Goal: Information Seeking & Learning: Learn about a topic

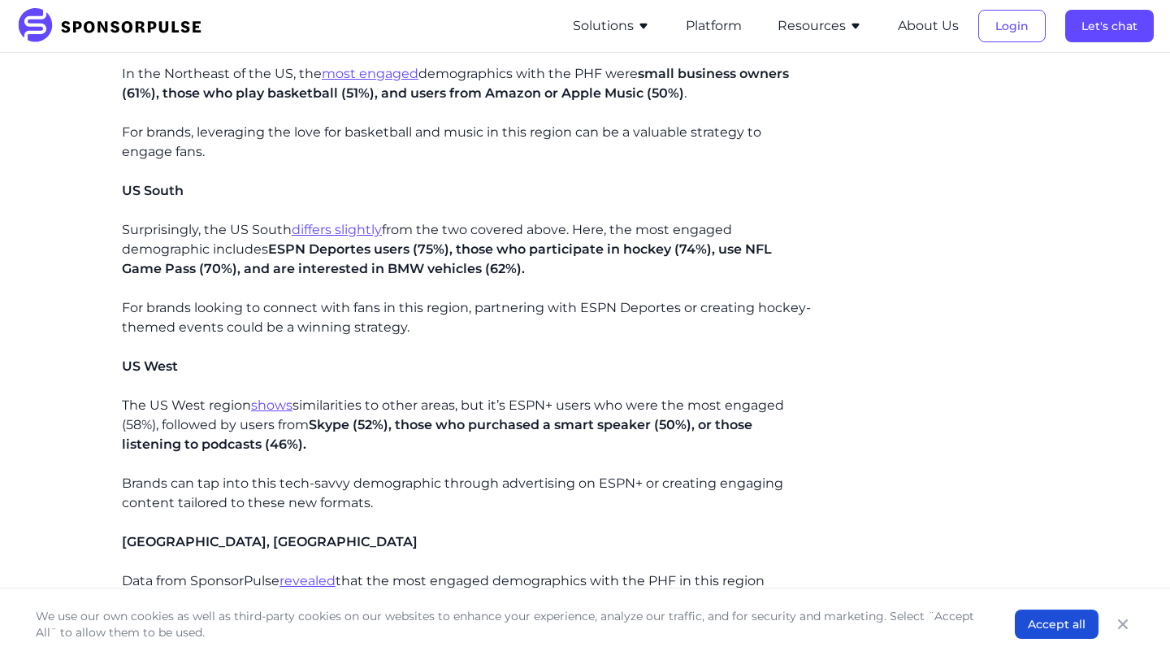
scroll to position [1417, 0]
click at [588, 170] on div "The world of sponsorships in women's sports is going through a revolution, part…" at bounding box center [467, 340] width 691 height 2503
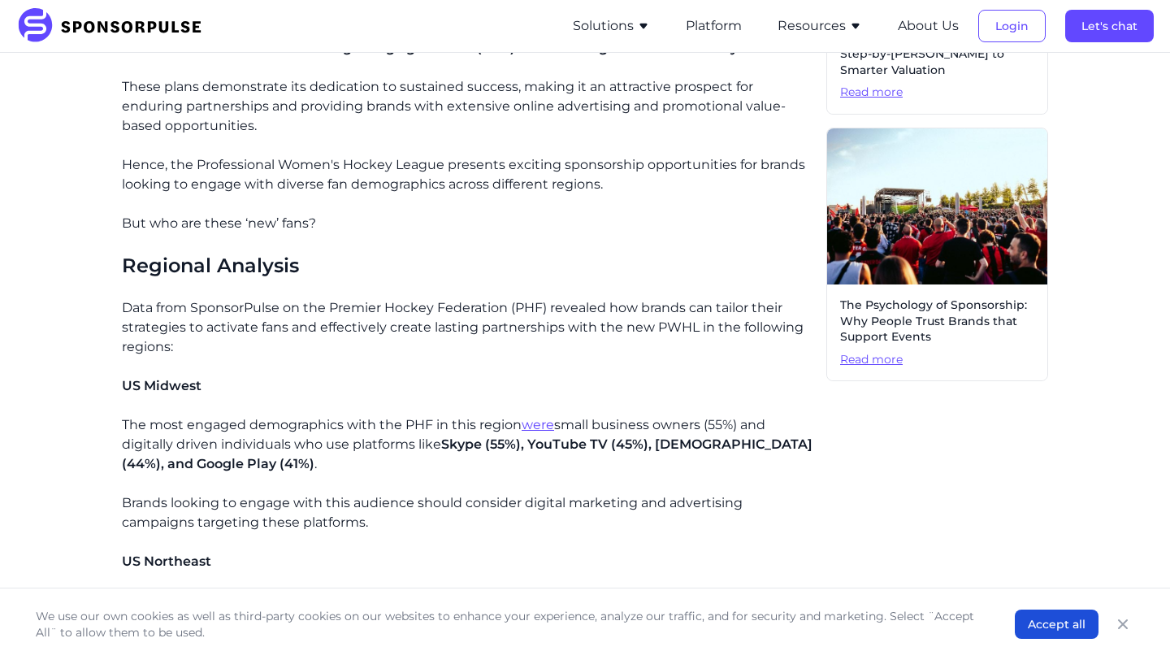
scroll to position [0, 0]
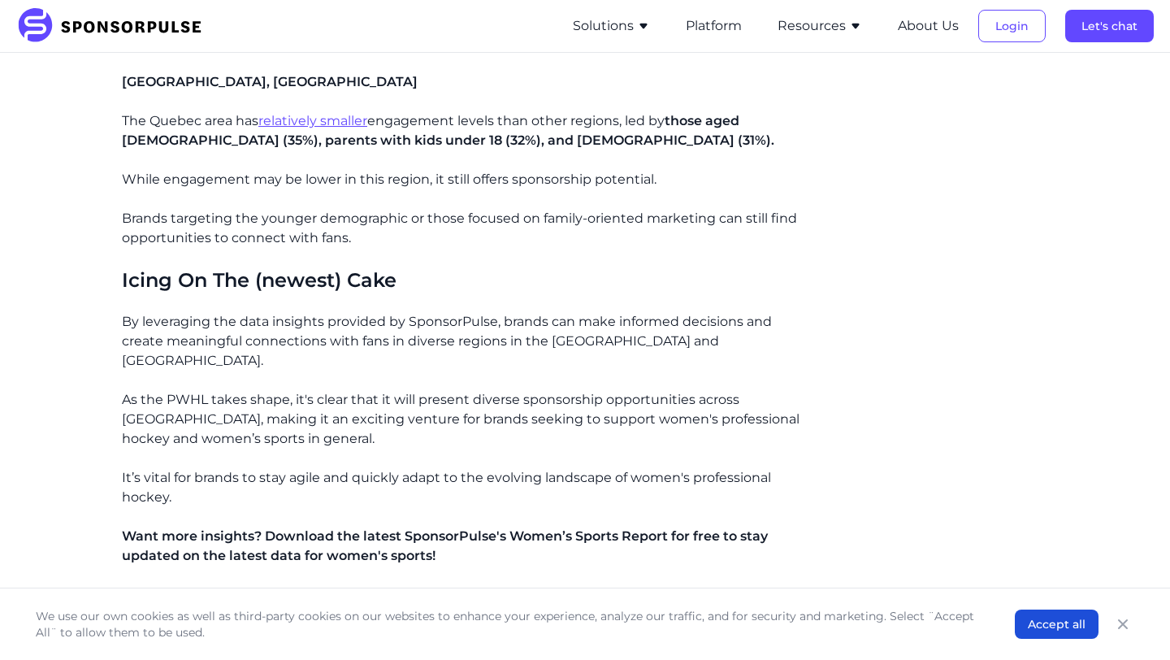
scroll to position [1994, 0]
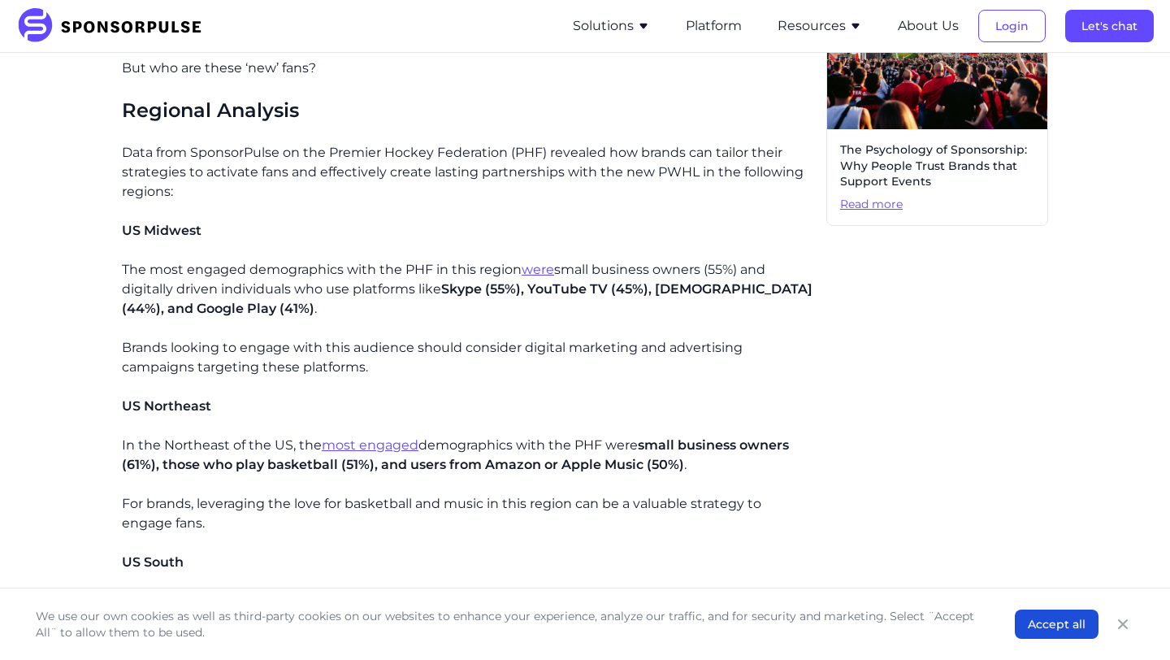
scroll to position [1046, 0]
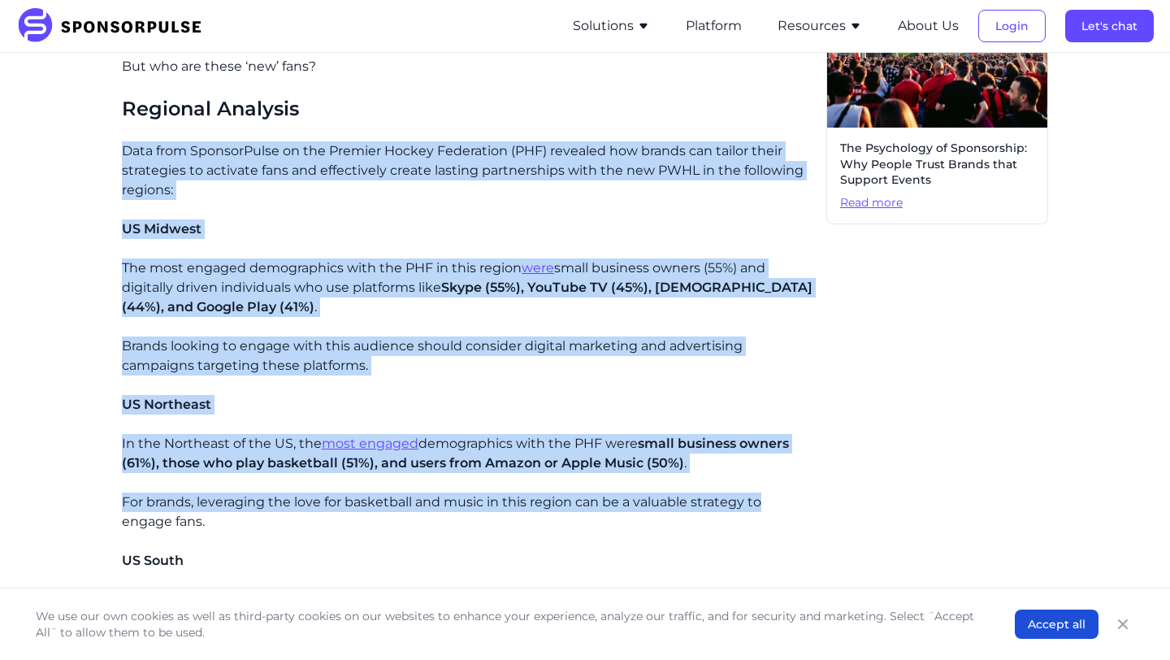
drag, startPoint x: 111, startPoint y: 145, endPoint x: 800, endPoint y: 497, distance: 773.8
click at [800, 497] on div "Home Insights The Professional Women's Hockey League – Property Analysis Blog T…" at bounding box center [584, 505] width 1111 height 2970
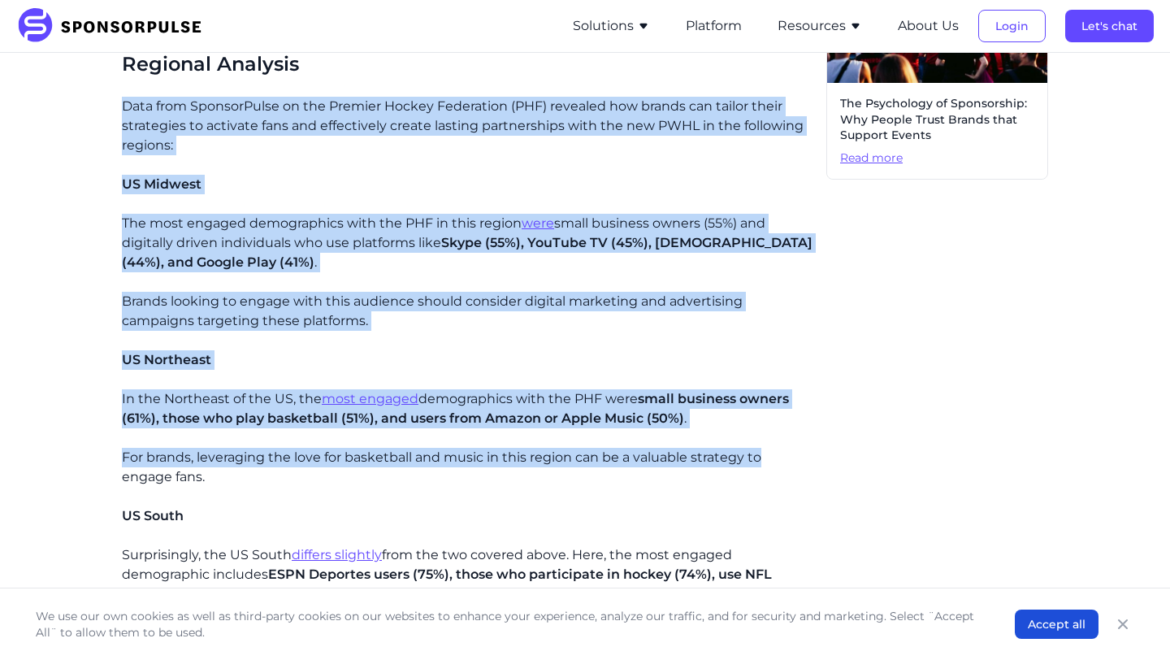
scroll to position [1093, 0]
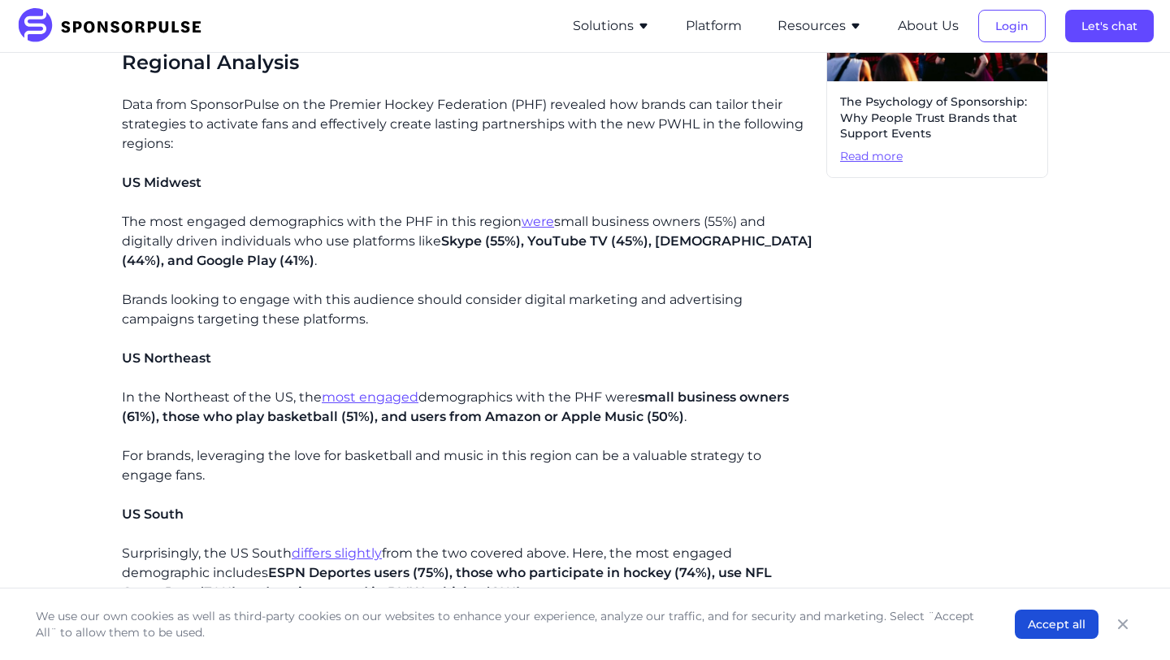
click at [800, 497] on div "The world of sponsorships in women's sports is going through a revolution, part…" at bounding box center [467, 665] width 691 height 2503
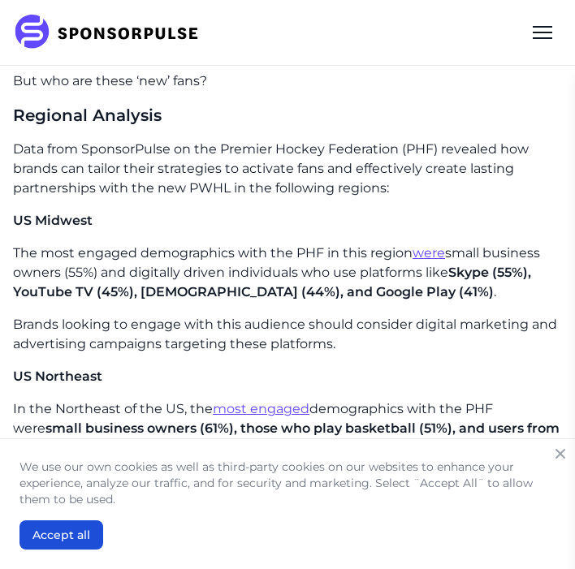
scroll to position [1307, 0]
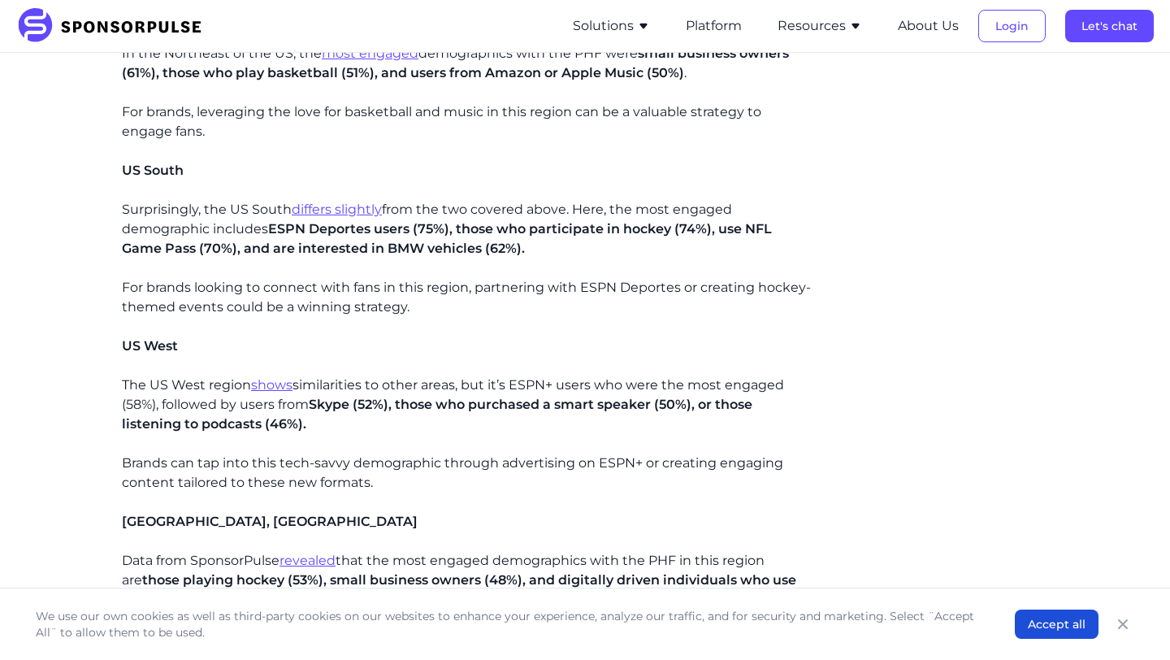
scroll to position [1441, 0]
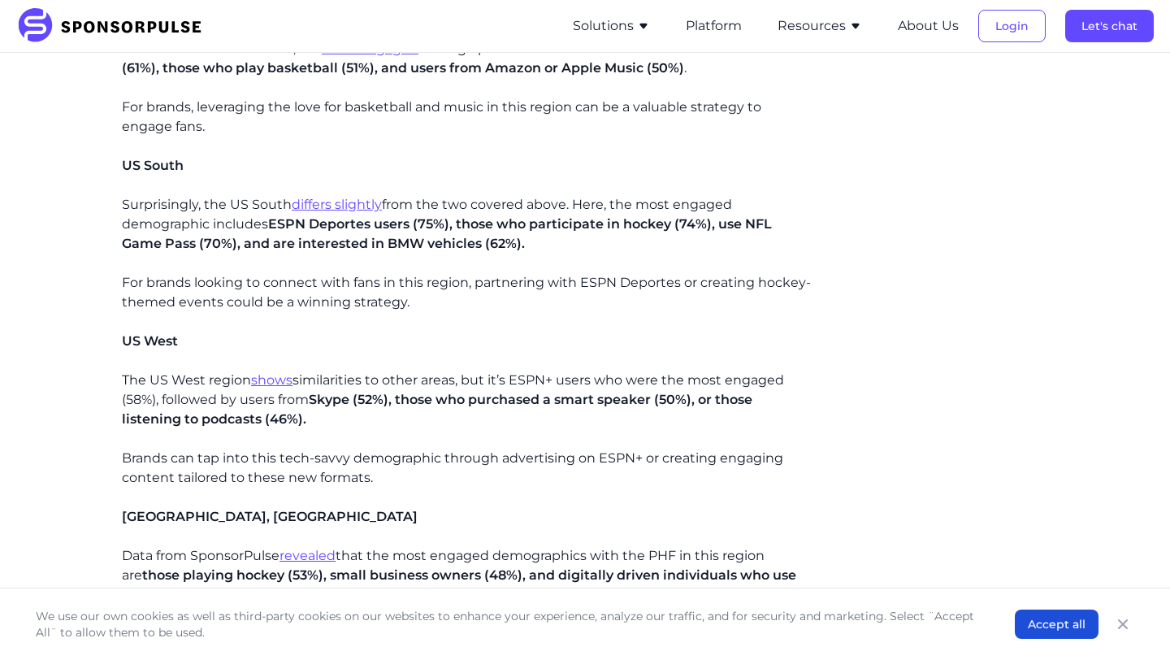
drag, startPoint x: 331, startPoint y: 418, endPoint x: 97, endPoint y: 95, distance: 399.5
click at [124, 64] on div "The world of sponsorships in women's sports is going through a revolution, part…" at bounding box center [467, 316] width 691 height 2503
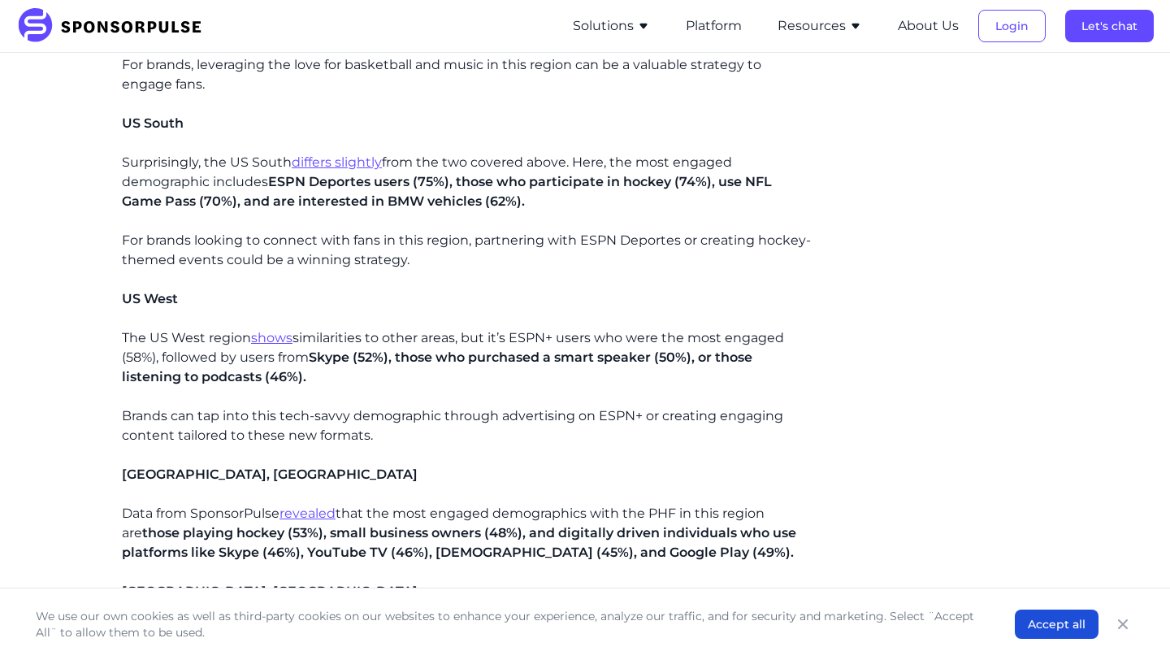
click at [498, 381] on p "The US West region shows similarities to other areas, but it’s ESPN+ users who …" at bounding box center [467, 357] width 691 height 58
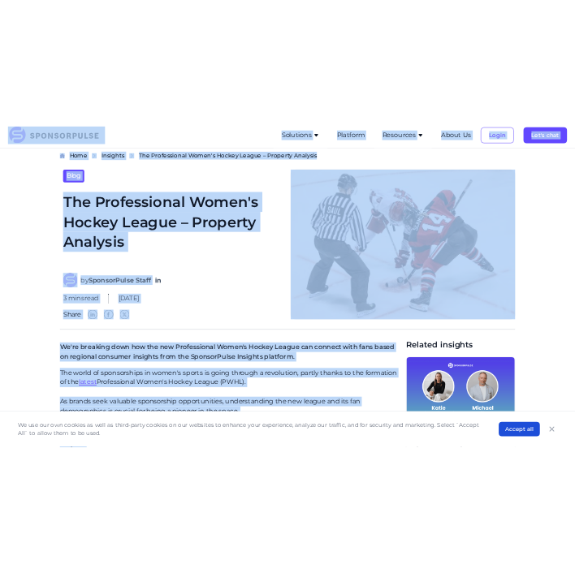
scroll to position [0, 0]
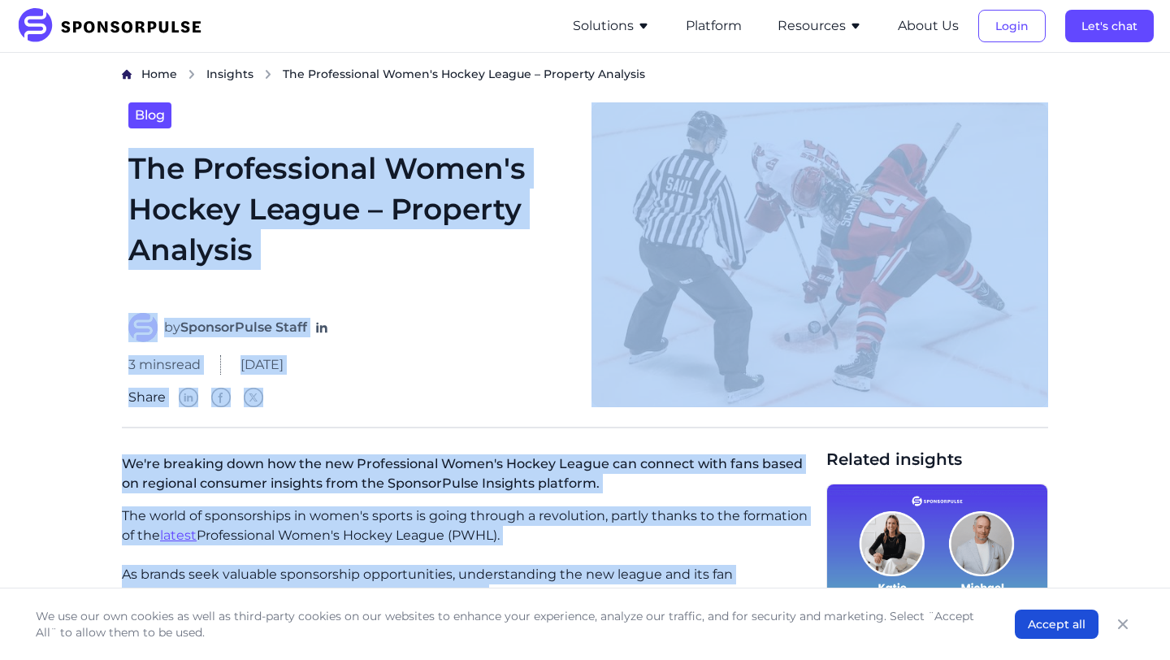
drag, startPoint x: 384, startPoint y: 435, endPoint x: 98, endPoint y: 183, distance: 381.5
copy article "The Professional Women's Hockey League – Property Analysis by SponsorPulse Staf…"
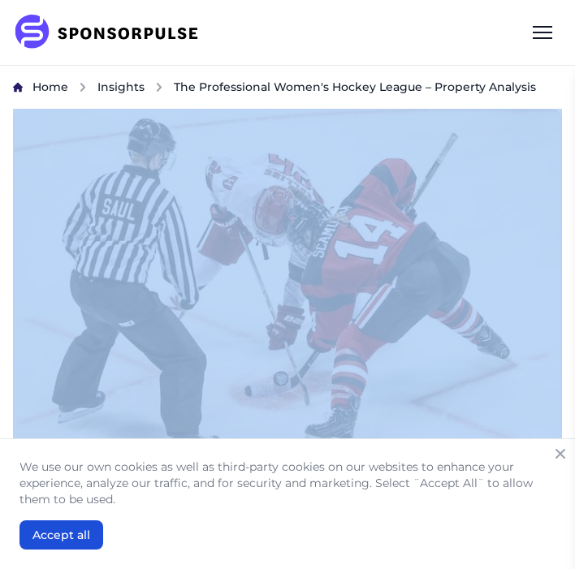
click at [219, 306] on img at bounding box center [287, 292] width 549 height 367
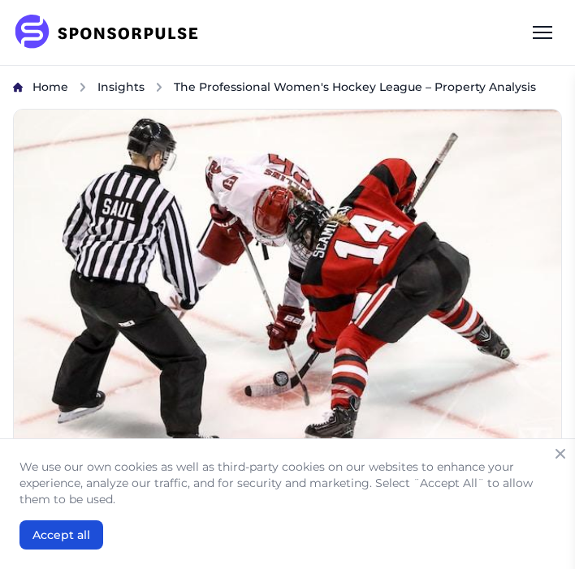
click at [332, 49] on div "SponsorPulse Solutions For Brands Overview Discover data-driven sponsorship ins…" at bounding box center [287, 32] width 549 height 39
